Goal: Navigation & Orientation: Find specific page/section

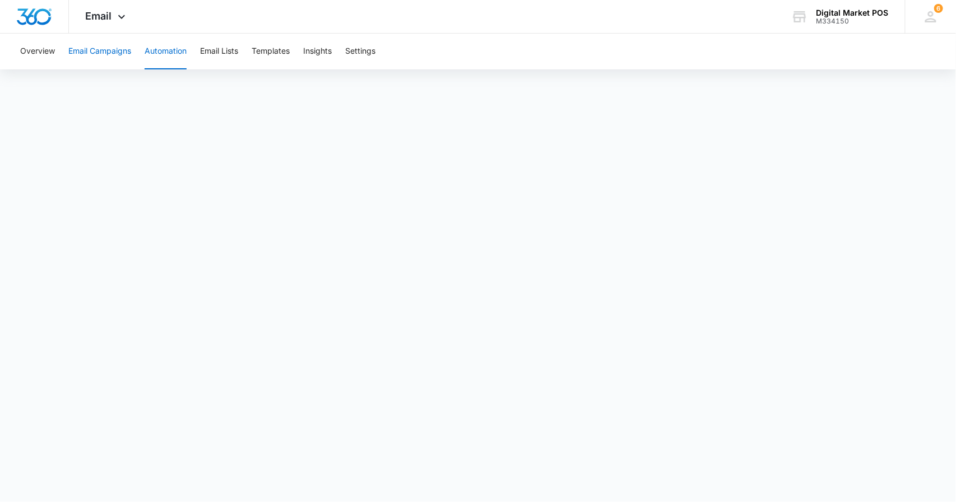
click at [113, 44] on button "Email Campaigns" at bounding box center [99, 52] width 63 height 36
click at [175, 50] on button "Automation" at bounding box center [166, 52] width 42 height 36
